Goal: Task Accomplishment & Management: Manage account settings

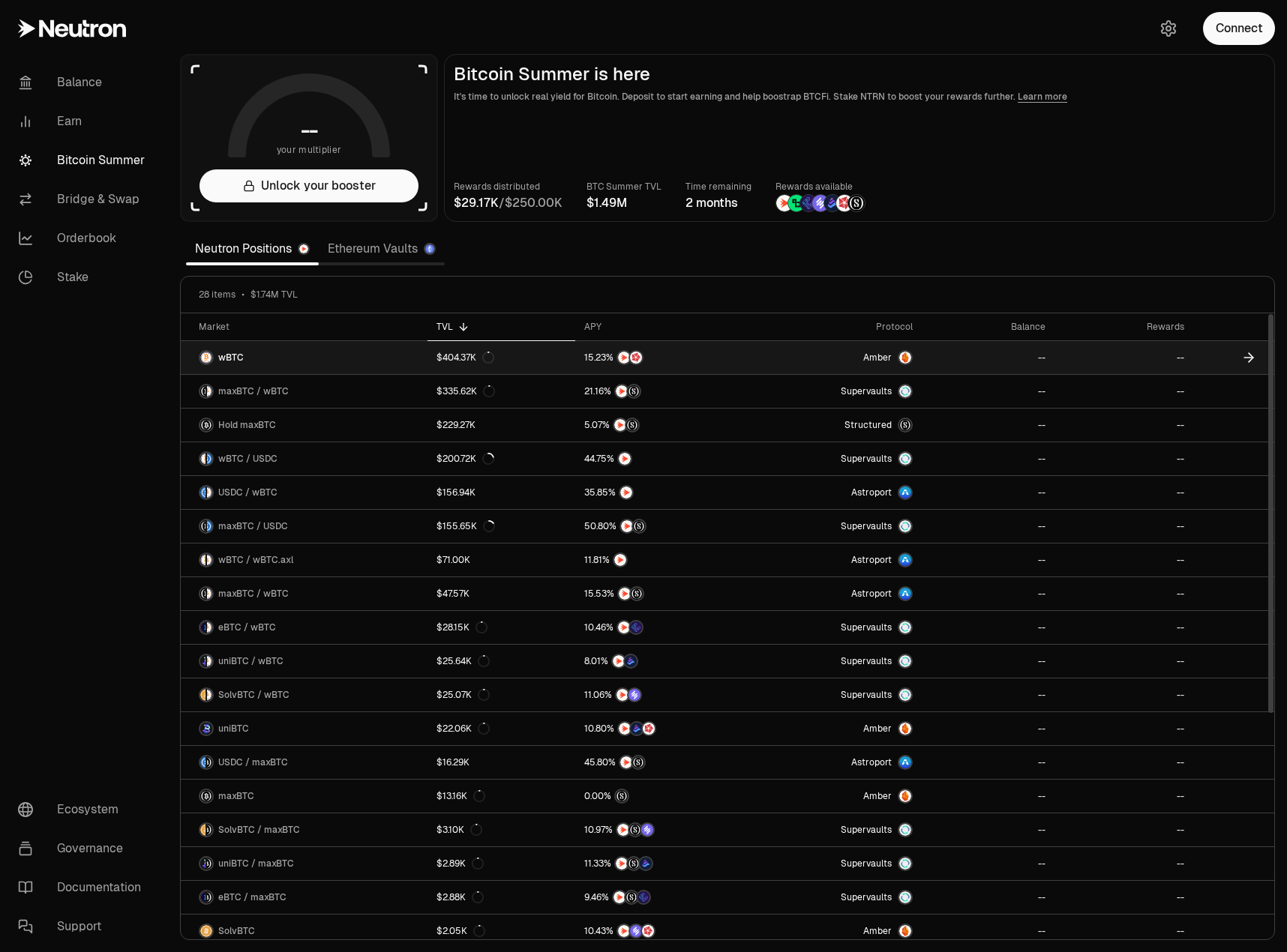
click at [312, 371] on link "wBTC" at bounding box center [304, 358] width 247 height 33
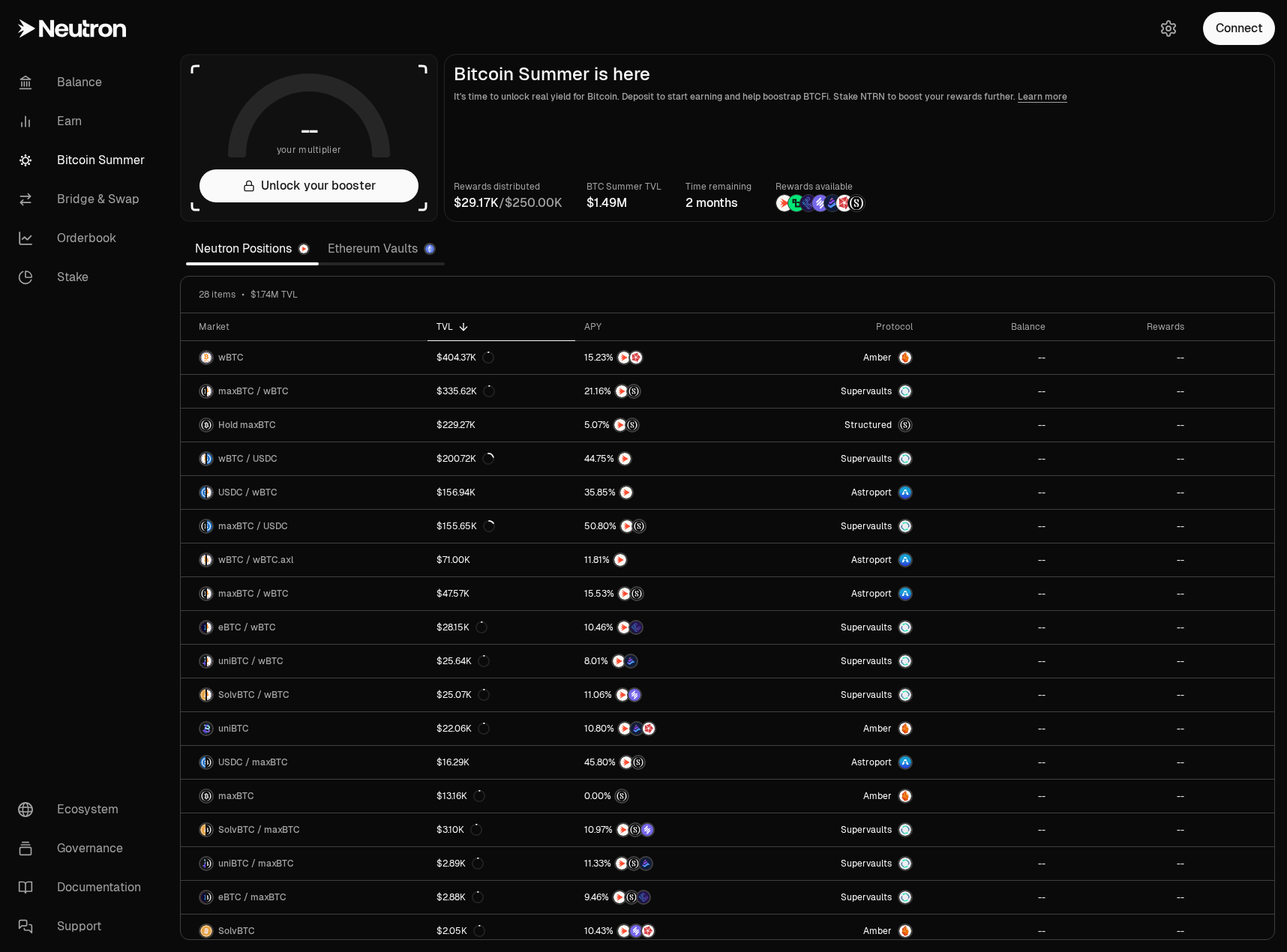
click at [354, 248] on link "Ethereum Vaults" at bounding box center [381, 249] width 126 height 30
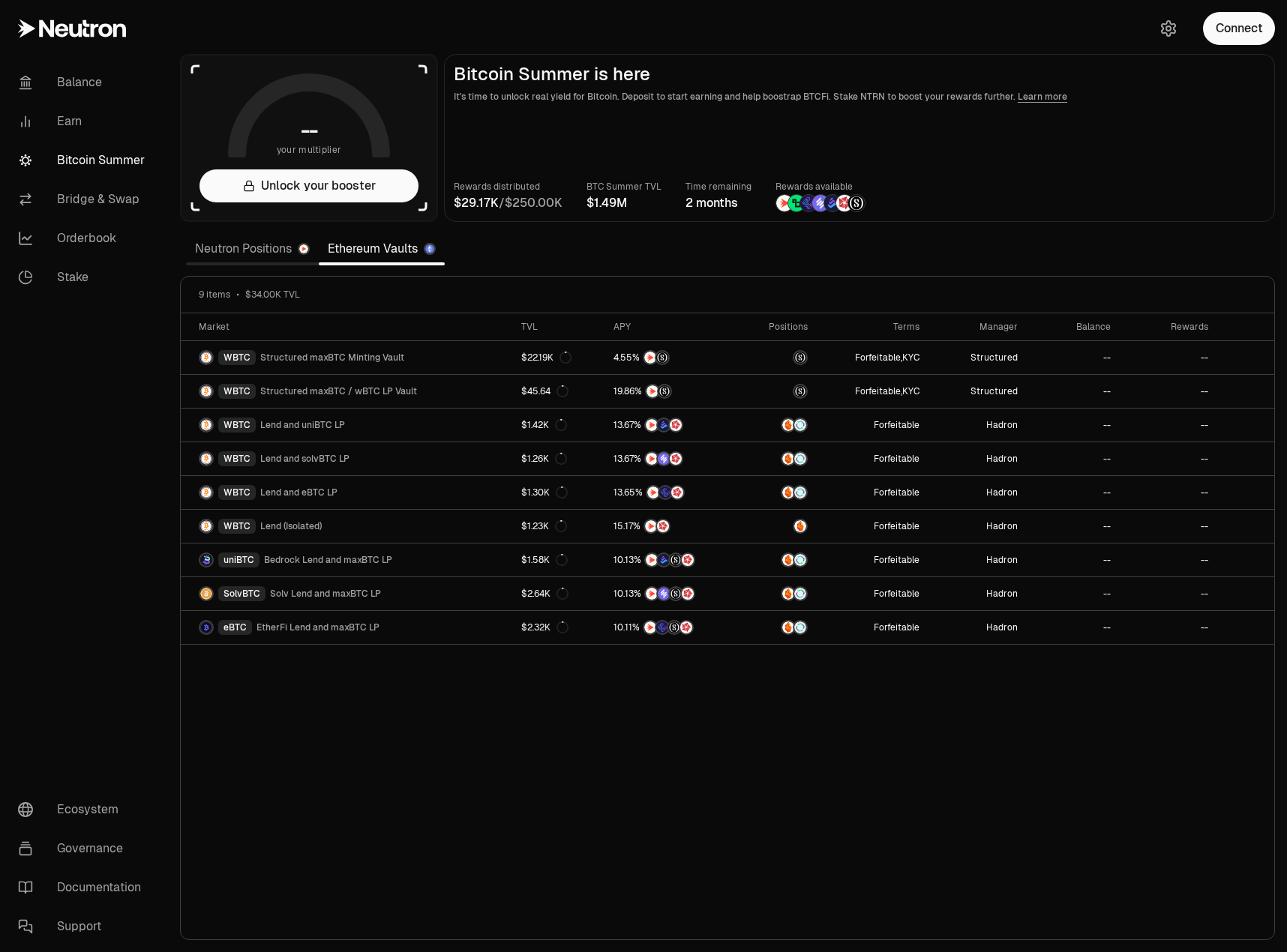
click at [236, 250] on link "Neutron Positions" at bounding box center [252, 249] width 133 height 30
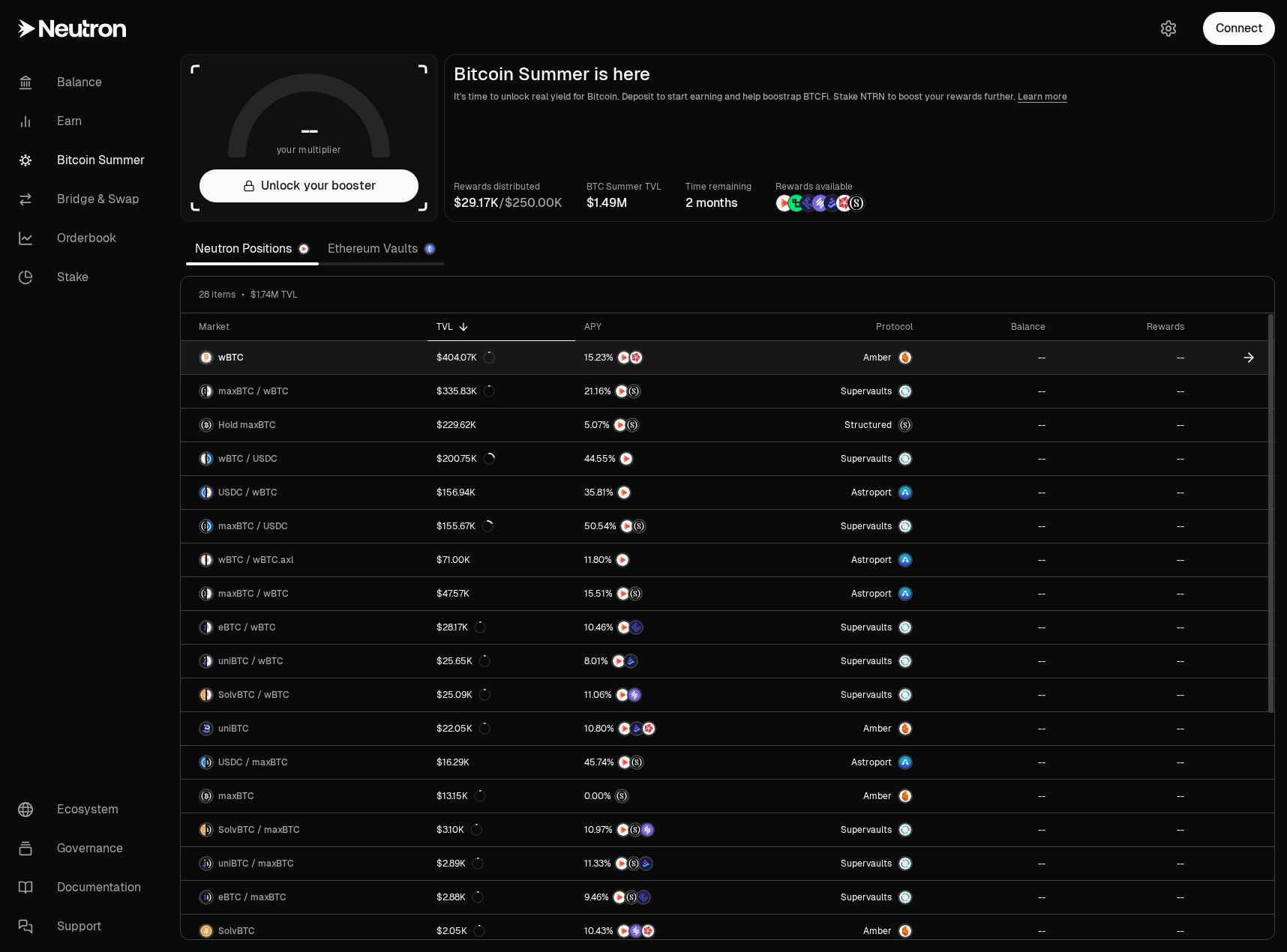
click at [296, 354] on link "wBTC" at bounding box center [304, 358] width 247 height 33
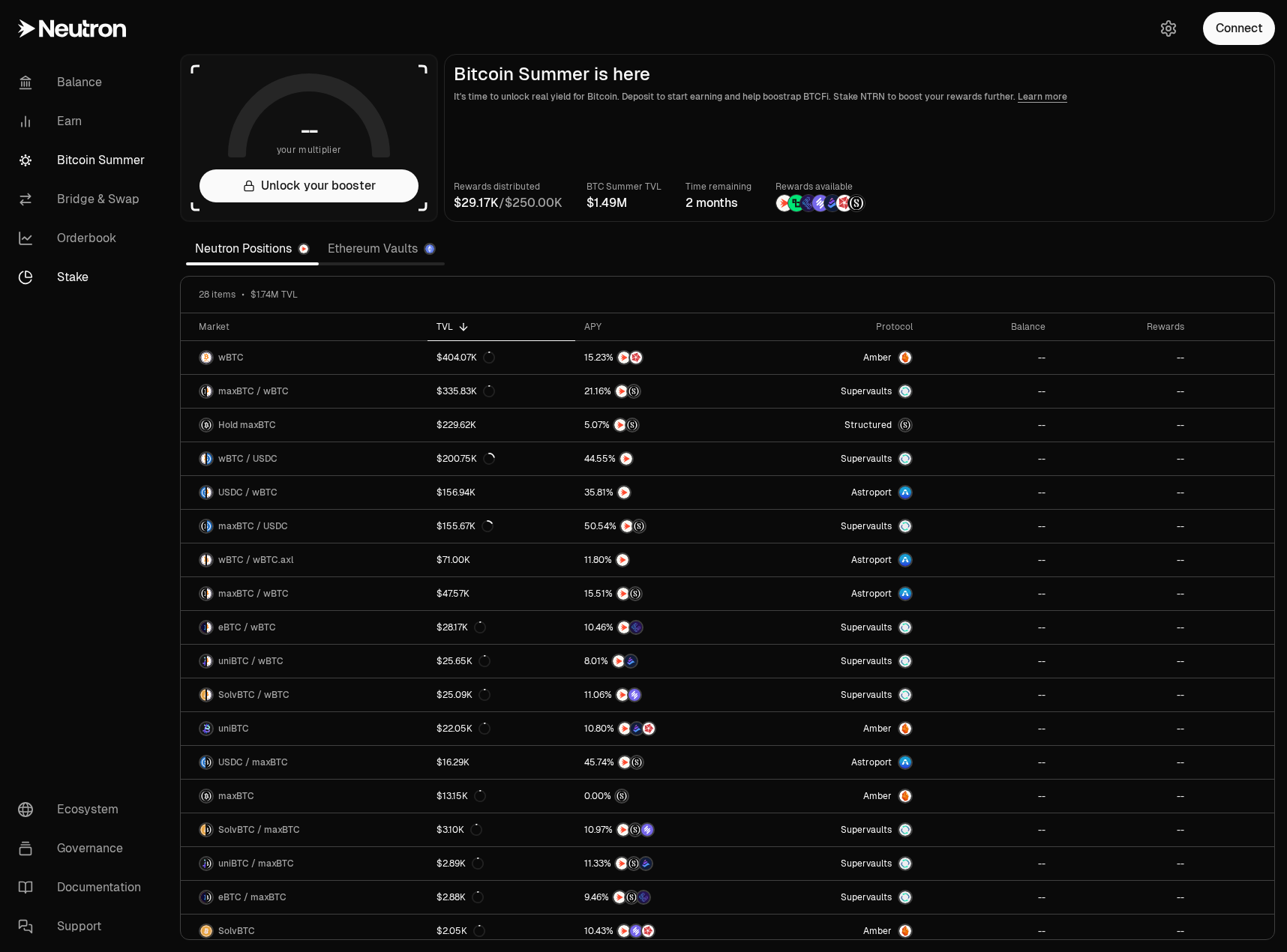
click at [69, 275] on link "Stake" at bounding box center [84, 277] width 156 height 39
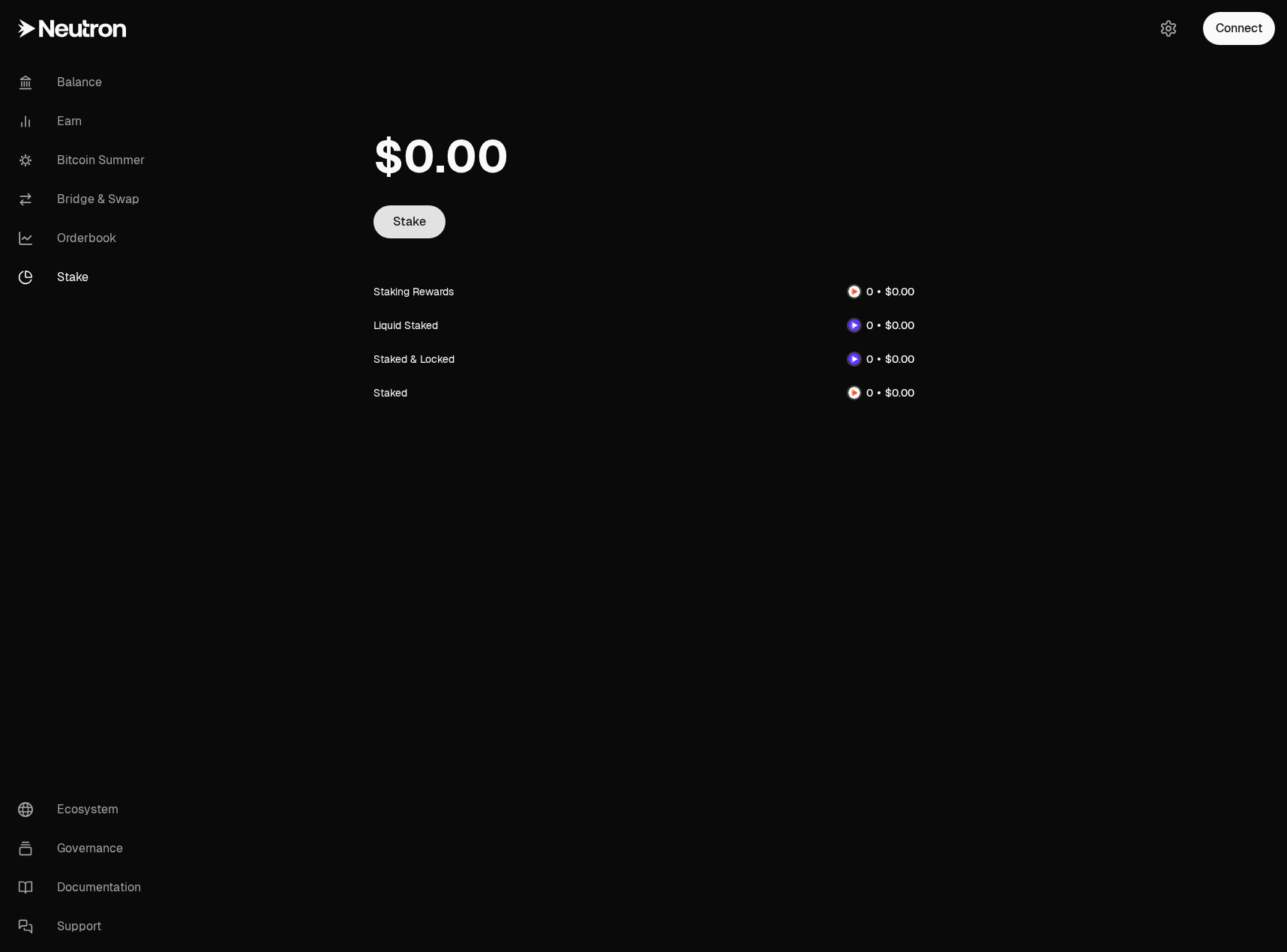
click at [415, 223] on link "Stake" at bounding box center [409, 222] width 72 height 33
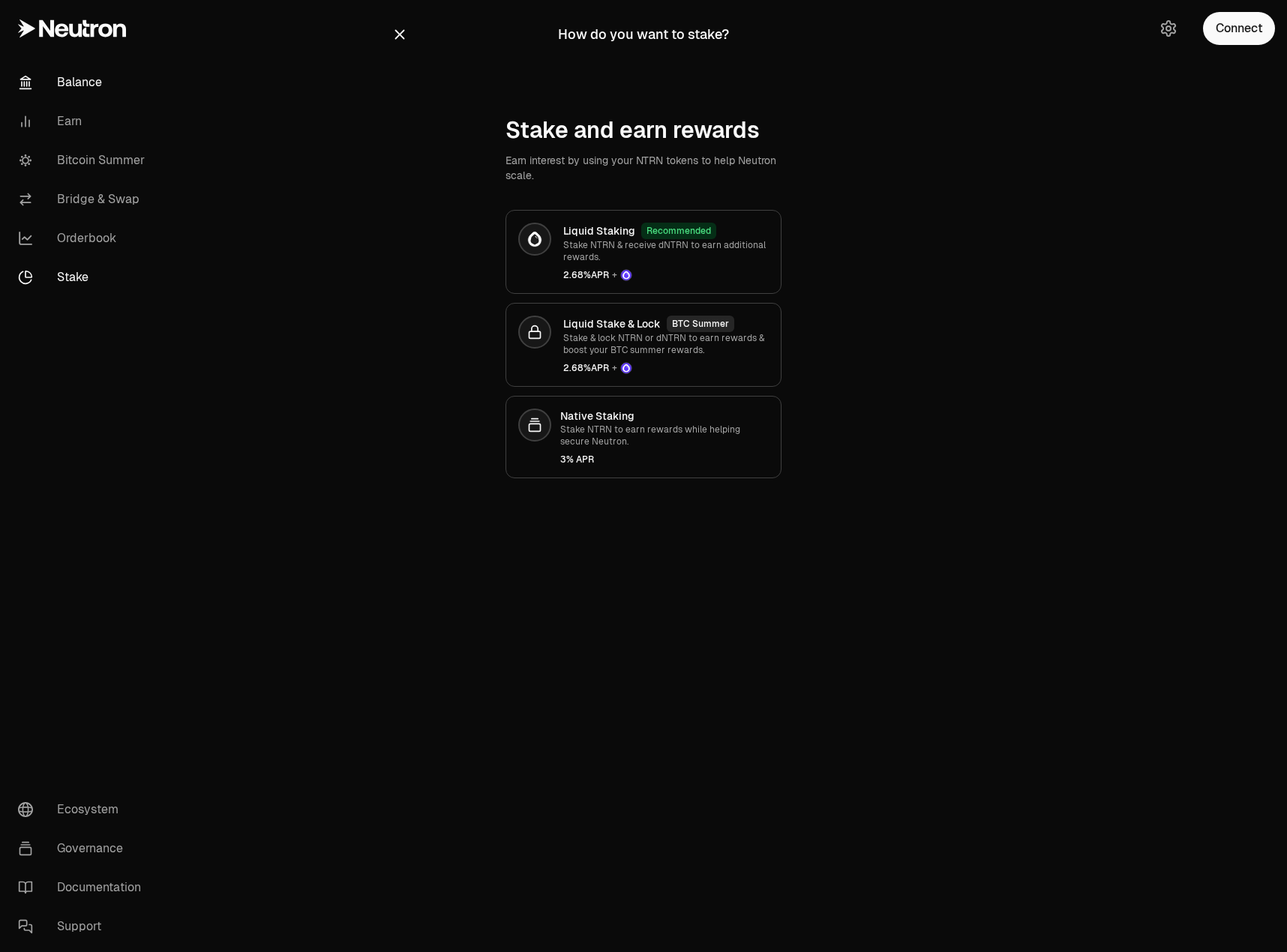
click at [94, 85] on link "Balance" at bounding box center [84, 82] width 156 height 39
